Goal: Task Accomplishment & Management: Use online tool/utility

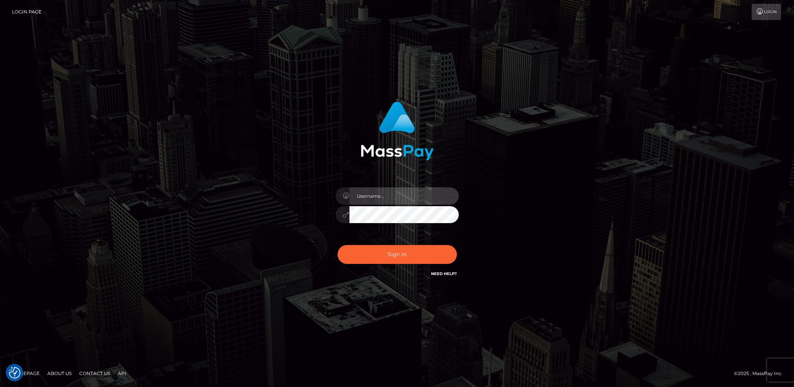
click at [389, 190] on input "text" at bounding box center [403, 195] width 109 height 17
type input "[DEMOGRAPHIC_DATA].v"
click at [388, 249] on button "Sign in" at bounding box center [396, 254] width 119 height 19
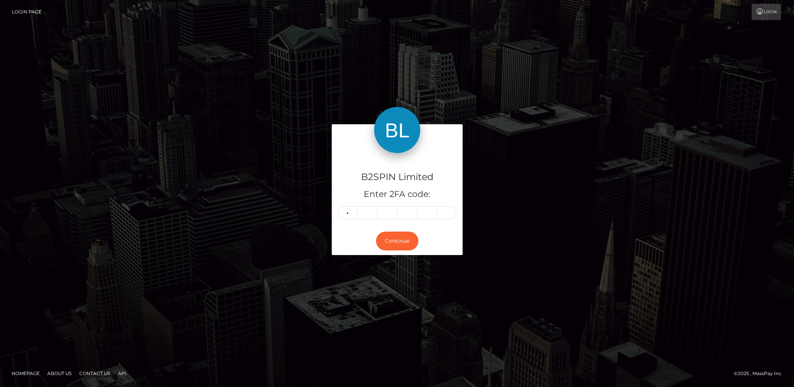
type input "2"
type input "4"
type input "5"
type input "9"
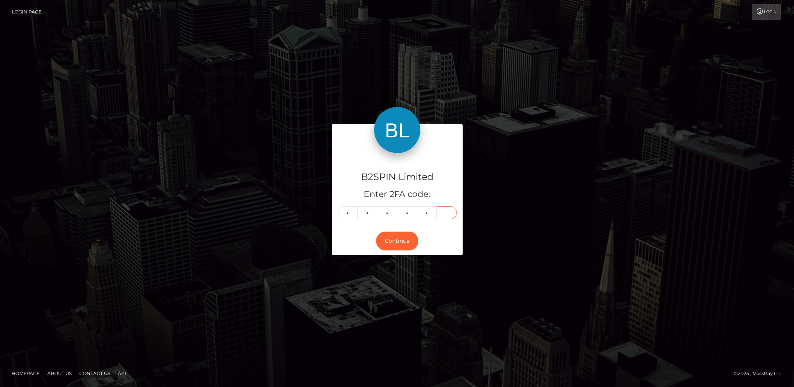
type input "9"
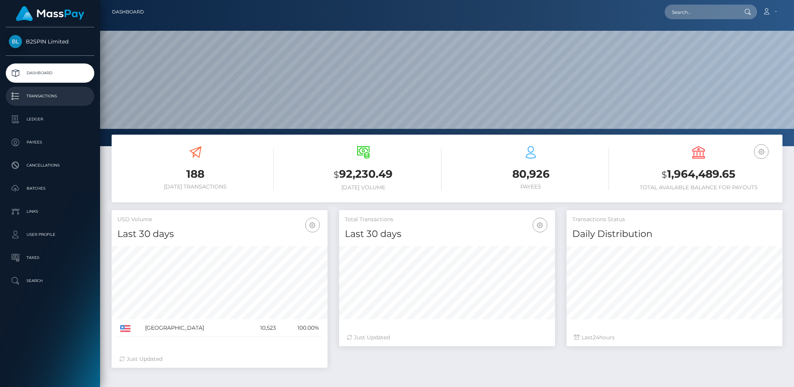
click at [47, 98] on p "Transactions" at bounding box center [50, 96] width 82 height 12
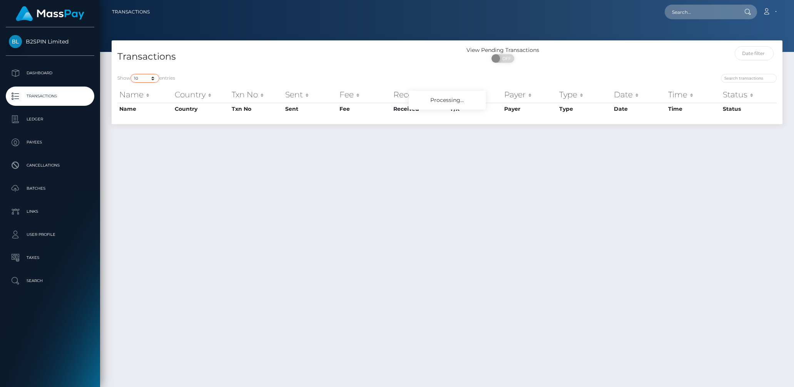
click at [135, 77] on select "10 25 50 100 250 500 1,000 3,500" at bounding box center [144, 78] width 29 height 9
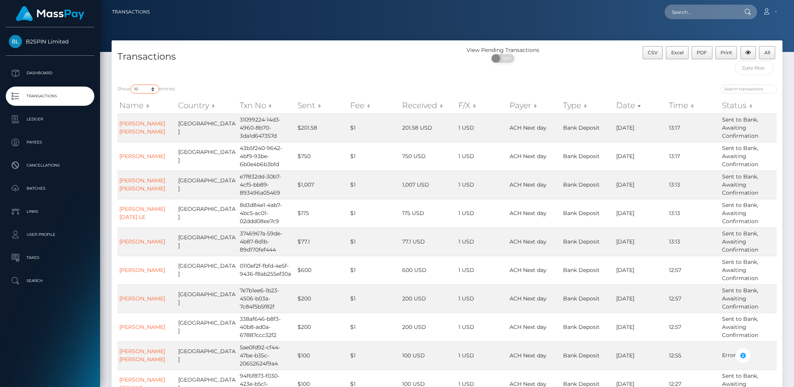
select select "3500"
click at [131, 85] on select "10 25 50 100 250 500 1,000 3,500" at bounding box center [144, 89] width 29 height 9
click at [504, 58] on span "OFF" at bounding box center [505, 58] width 19 height 8
checkbox input "true"
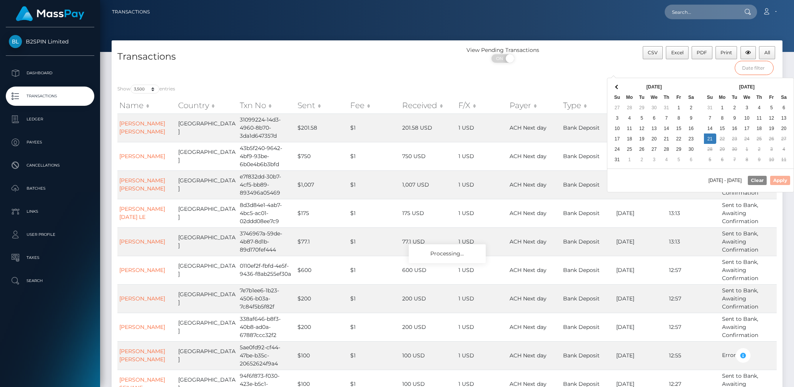
drag, startPoint x: 757, startPoint y: 68, endPoint x: 742, endPoint y: 75, distance: 16.4
click at [756, 68] on input "text" at bounding box center [753, 68] width 39 height 14
click at [690, 81] on div "[DATE] Su Mo Tu We Th Fr Sa 27 28 29 30 31 1 2 3 4 5 6 7 8 9 10 11 12 13 14 15 …" at bounding box center [655, 123] width 90 height 84
drag, startPoint x: 776, startPoint y: 181, endPoint x: 772, endPoint y: 175, distance: 6.4
click at [776, 181] on button "Apply" at bounding box center [780, 180] width 20 height 9
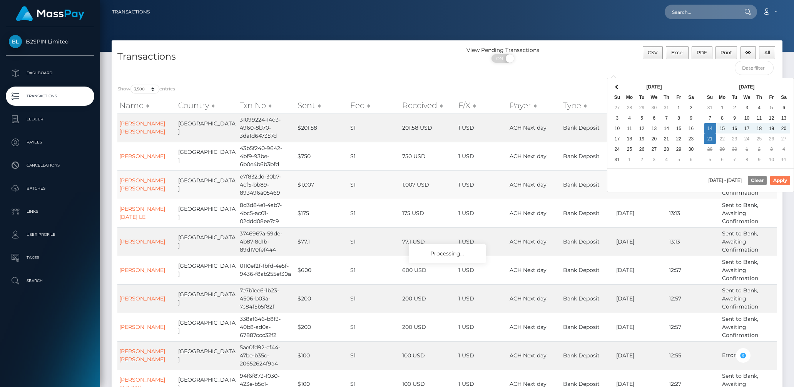
type input "[DATE] - [DATE]"
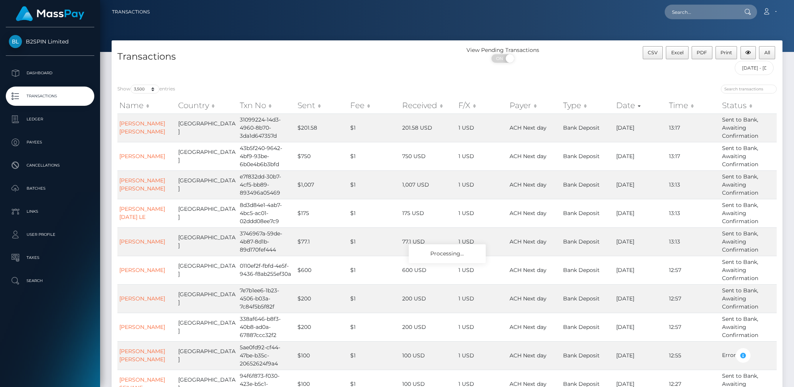
click at [635, 82] on div "Show 10 25 50 100 250 500 1,000 3,500 entries Name Country Txn No Sent Fee Rece…" at bounding box center [447, 254] width 671 height 351
click at [675, 53] on span "Excel" at bounding box center [677, 53] width 12 height 6
